Goal: Obtain resource: Download file/media

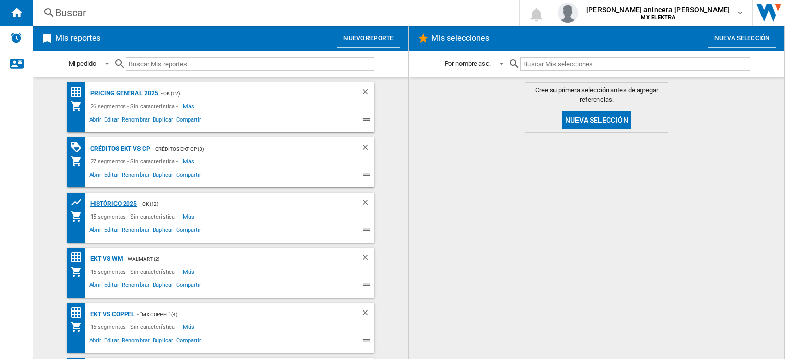
click at [118, 208] on div "HISTÓRICO 2025" at bounding box center [113, 204] width 50 height 13
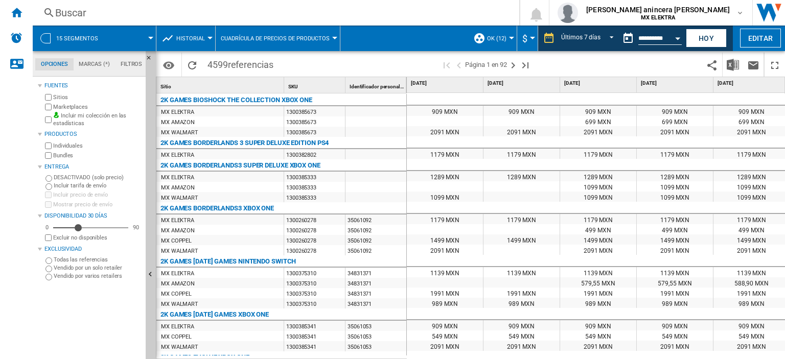
click at [677, 39] on button "Open calendar" at bounding box center [677, 37] width 18 height 18
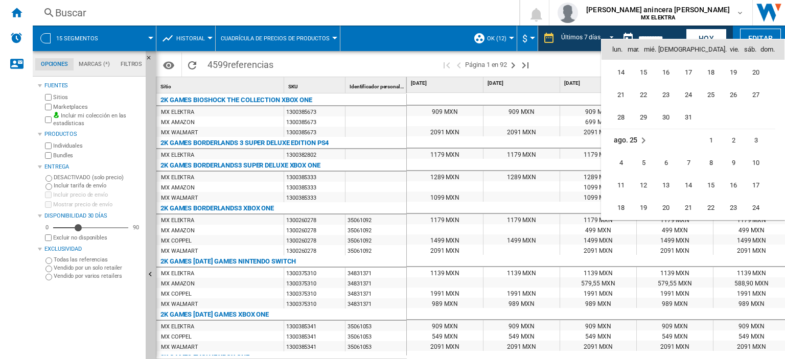
scroll to position [4741, 0]
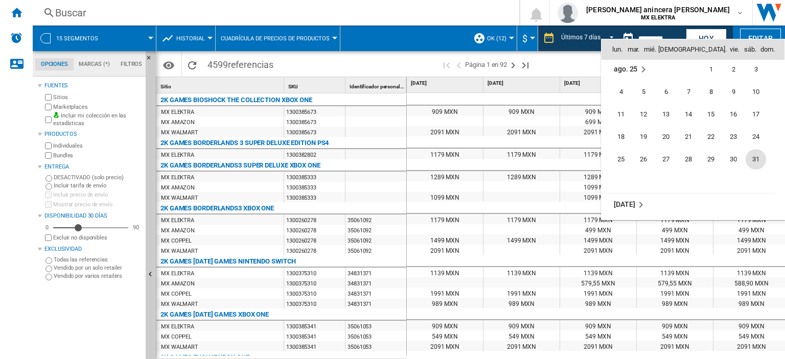
click at [756, 156] on span "31" at bounding box center [756, 159] width 20 height 20
type input "**********"
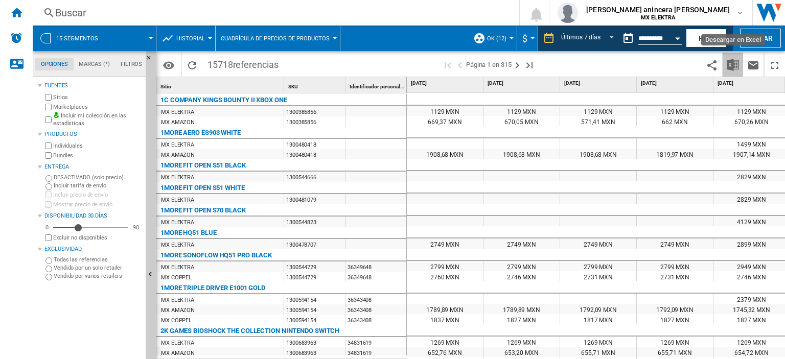
click at [736, 63] on img "Descargar en Excel" at bounding box center [733, 65] width 12 height 12
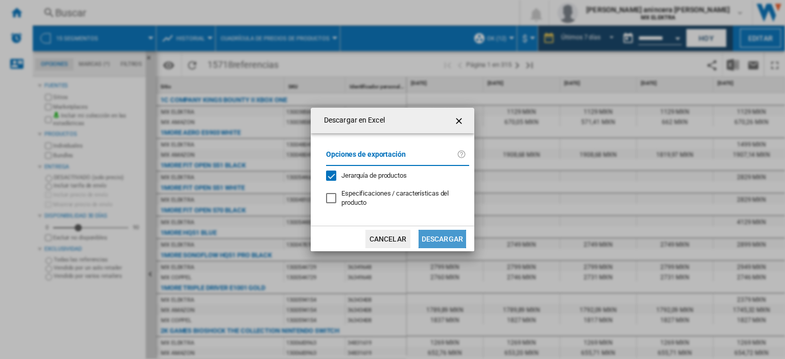
click at [439, 241] on button "Descargar" at bounding box center [442, 239] width 48 height 18
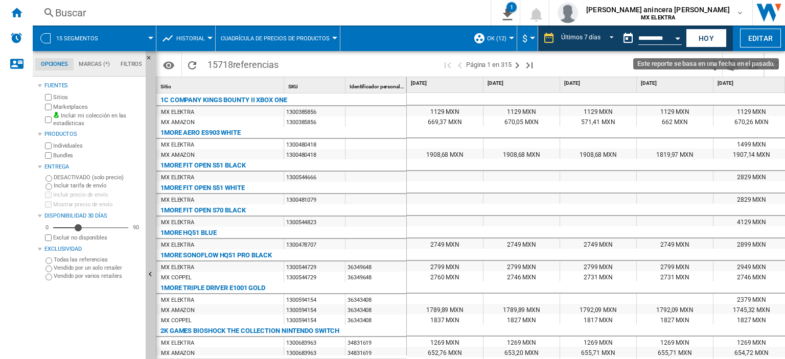
click at [679, 32] on button "Open calendar" at bounding box center [677, 37] width 18 height 18
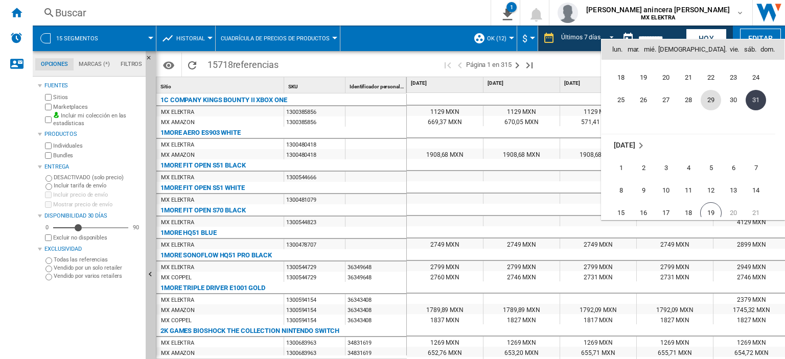
scroll to position [4825, 0]
click at [756, 141] on span "7" at bounding box center [756, 143] width 20 height 20
type input "**********"
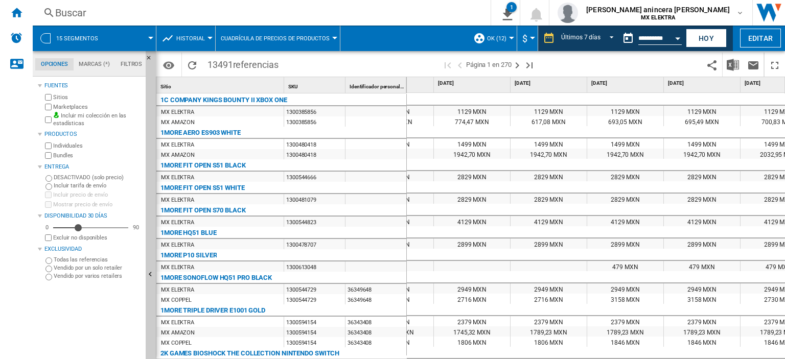
scroll to position [0, 39]
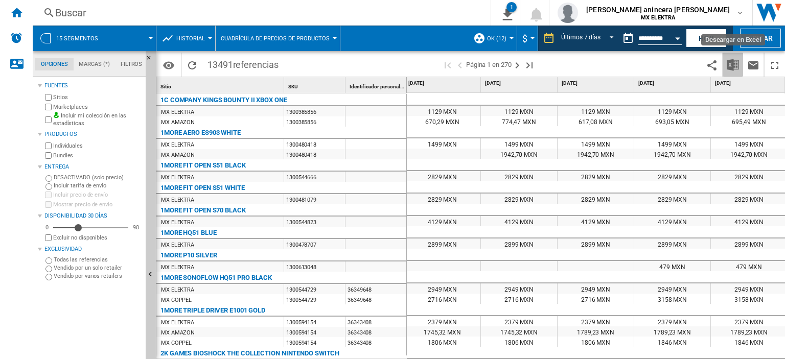
click at [730, 66] on img "Descargar en Excel" at bounding box center [733, 65] width 12 height 12
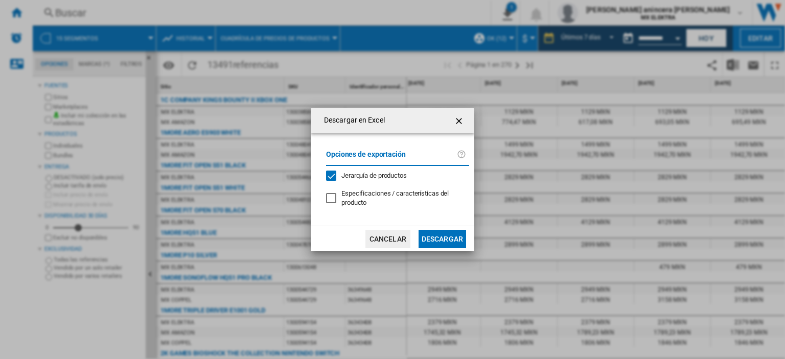
click at [433, 242] on button "Descargar" at bounding box center [442, 239] width 48 height 18
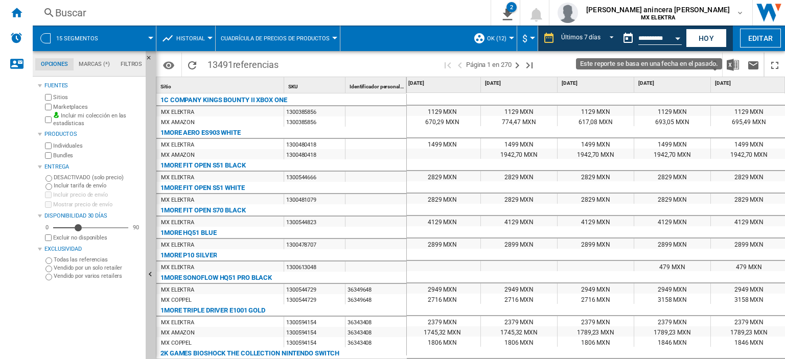
click at [675, 37] on div "Open calendar" at bounding box center [677, 38] width 5 height 3
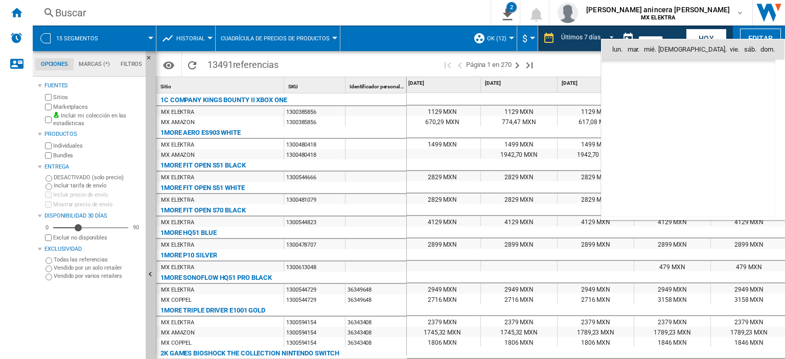
scroll to position [4875, 0]
click at [752, 116] on span "14" at bounding box center [756, 116] width 20 height 20
type input "**********"
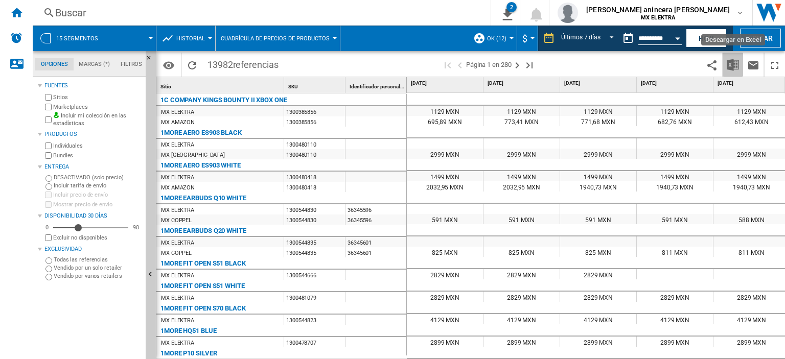
click at [733, 65] on img "Descargar en Excel" at bounding box center [733, 65] width 12 height 12
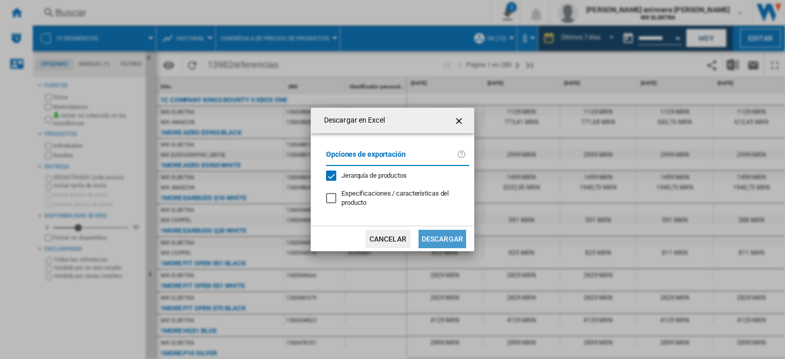
click at [454, 239] on button "Descargar" at bounding box center [442, 239] width 48 height 18
